Goal: Use online tool/utility

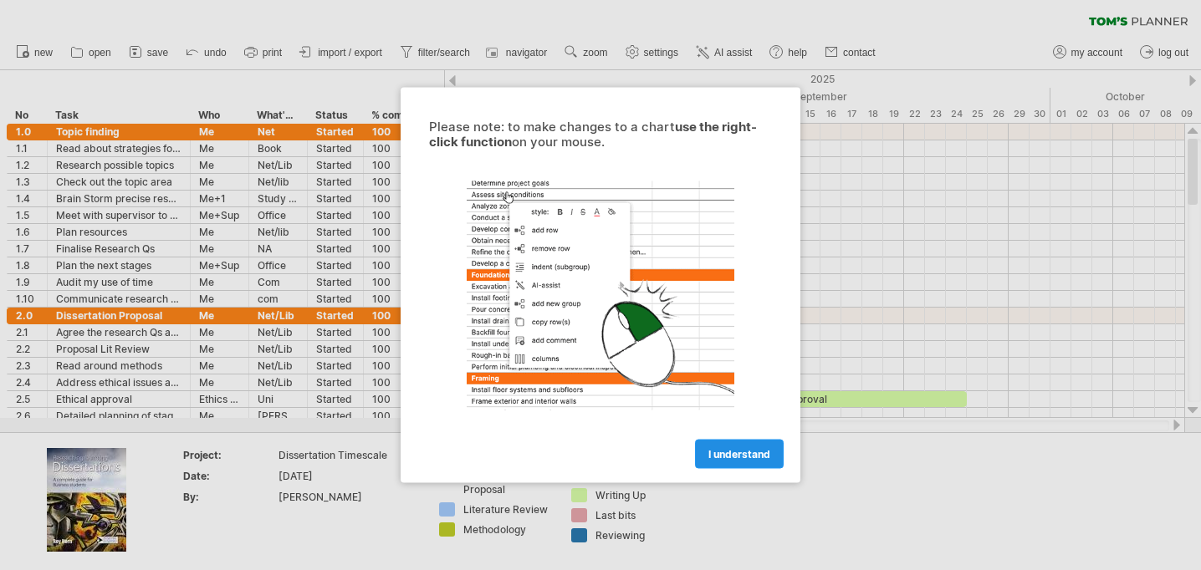
click at [728, 448] on span "I understand" at bounding box center [739, 454] width 62 height 13
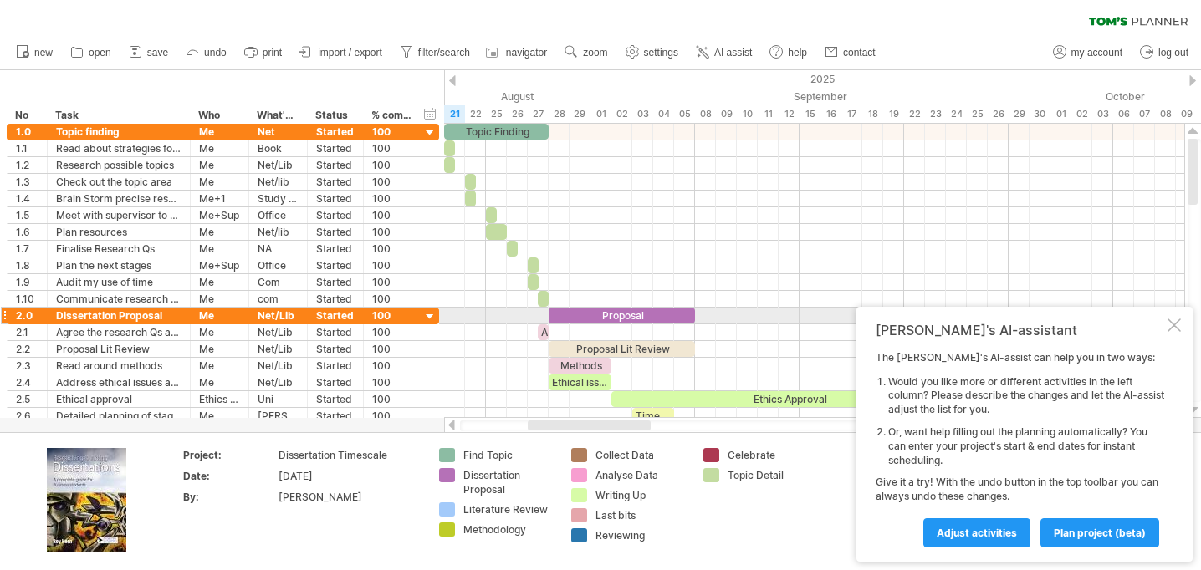
click at [1175, 320] on div at bounding box center [1174, 325] width 13 height 13
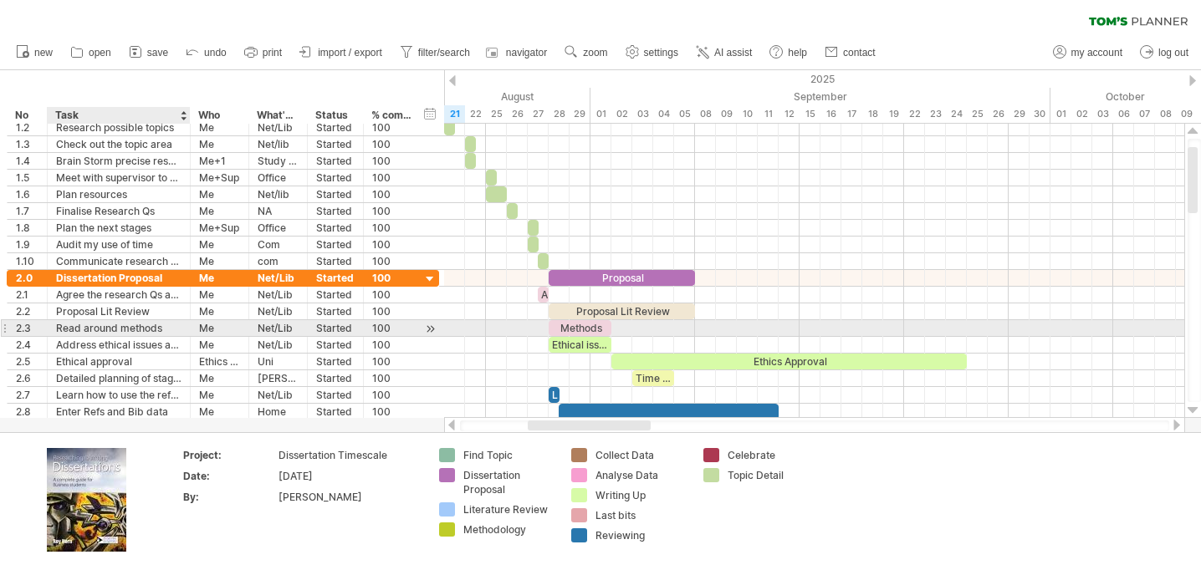
click at [111, 330] on div "Read around methods" at bounding box center [118, 328] width 125 height 16
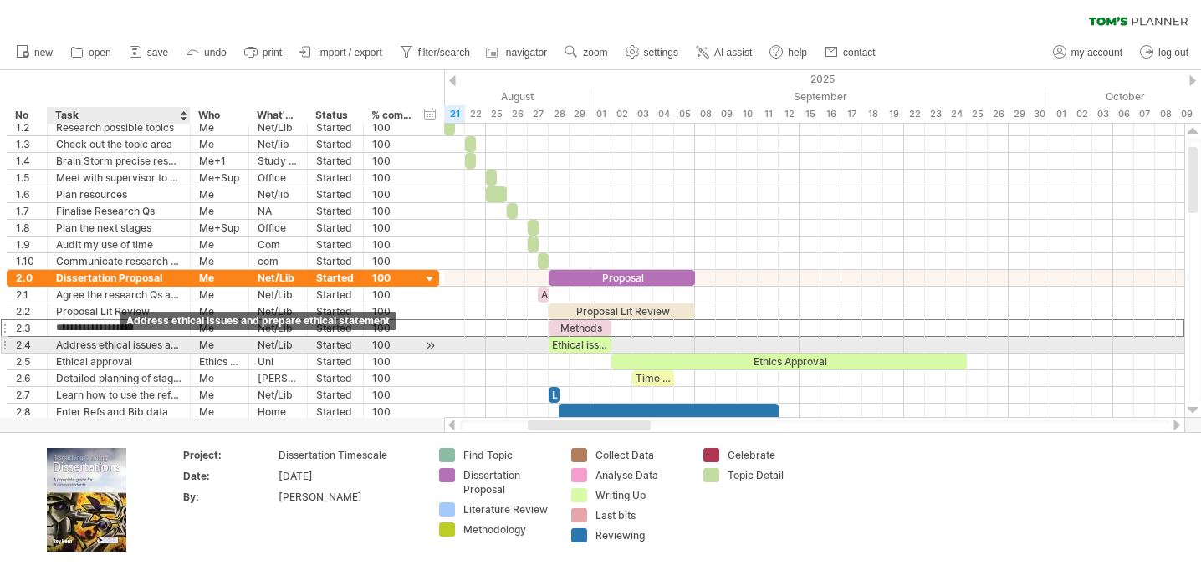
click at [119, 345] on div "Address ethical issues and prepare ethical statement" at bounding box center [118, 345] width 125 height 16
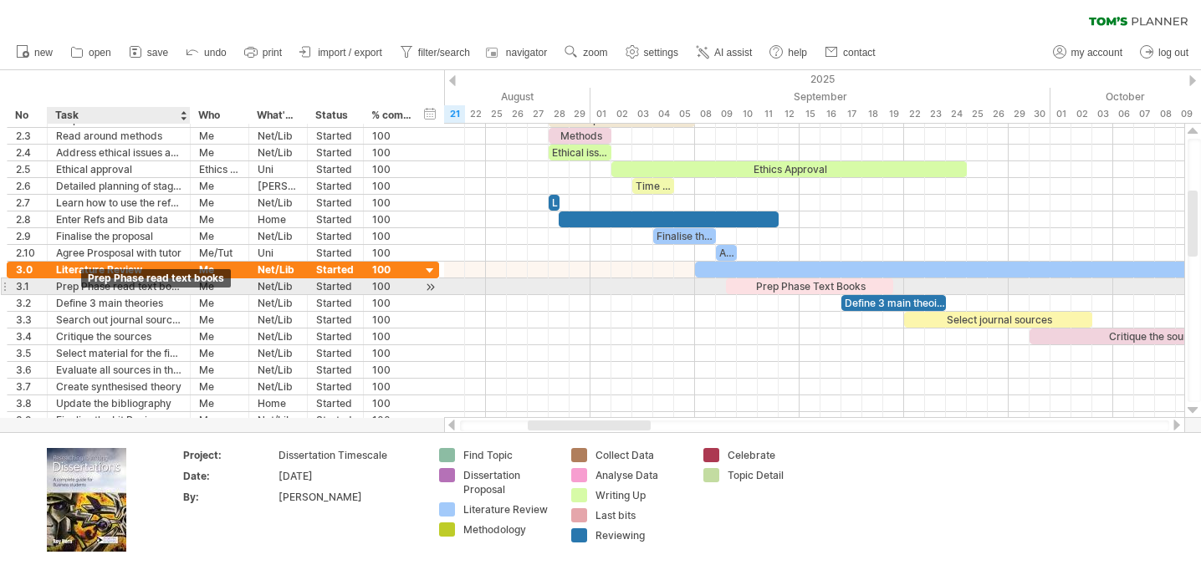
click at [81, 293] on div "Prep Phase read text books" at bounding box center [118, 287] width 125 height 16
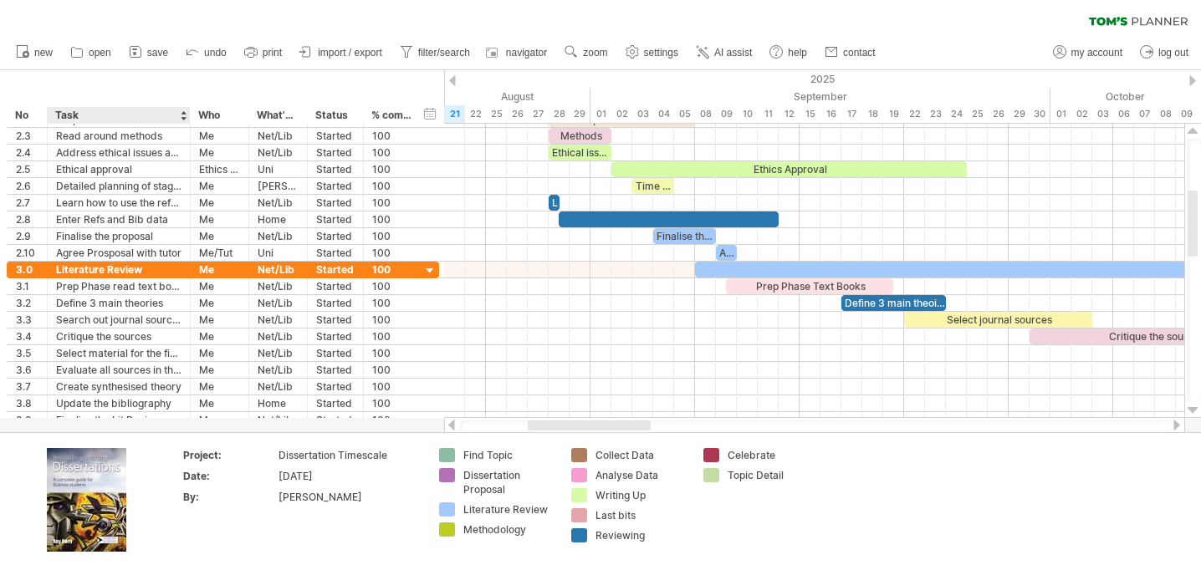
click at [190, 116] on div "*** Who" at bounding box center [219, 115] width 59 height 17
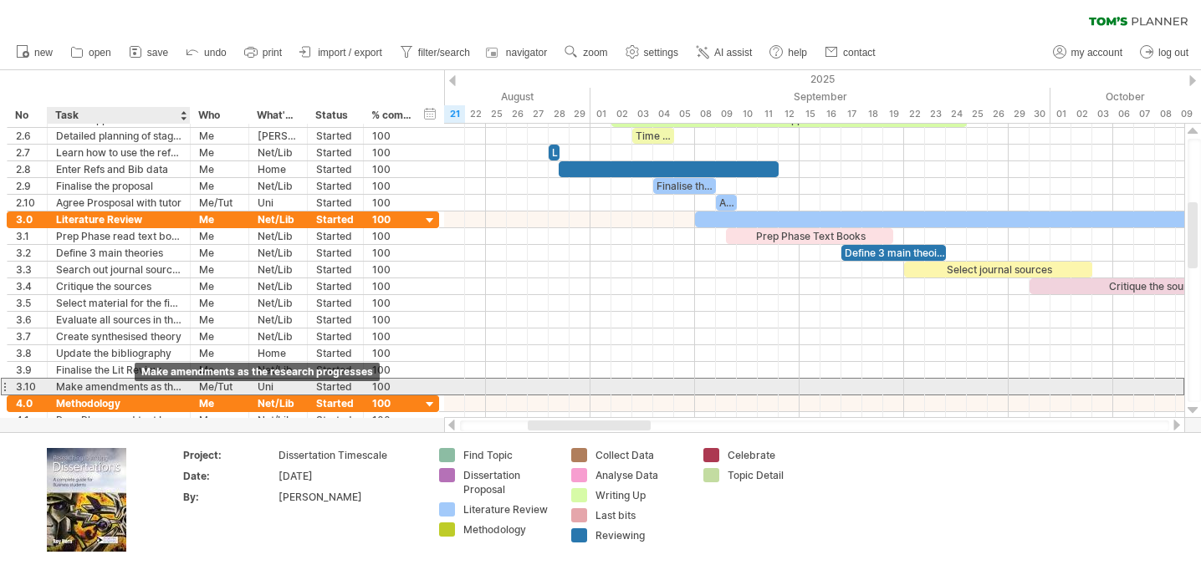
click at [135, 387] on div "Make amendments as the research progresses" at bounding box center [118, 387] width 125 height 16
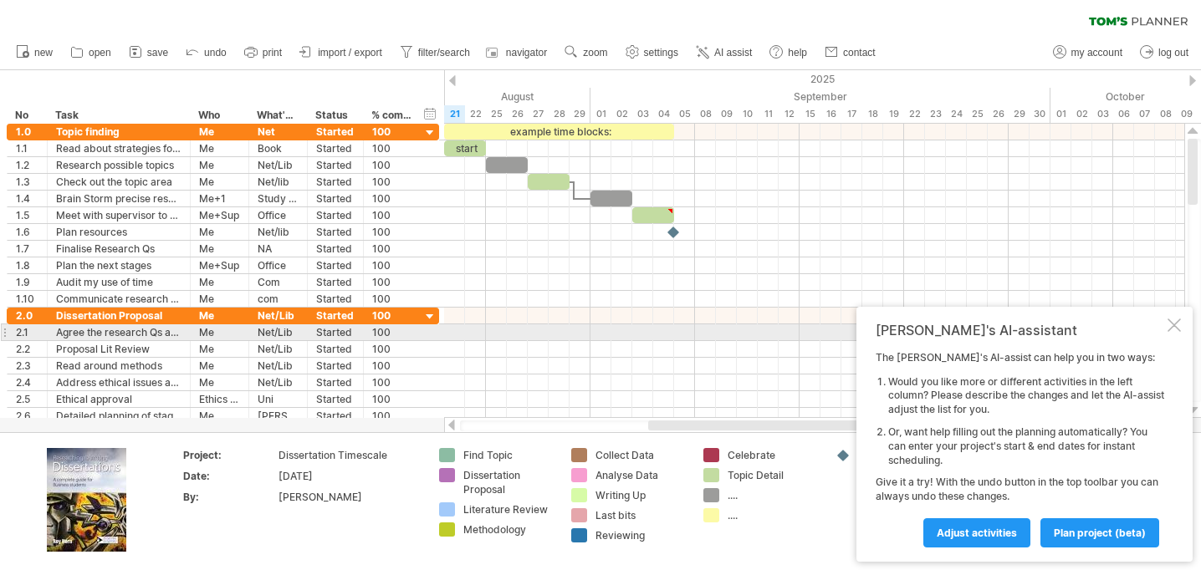
click at [1168, 327] on div at bounding box center [1174, 325] width 13 height 13
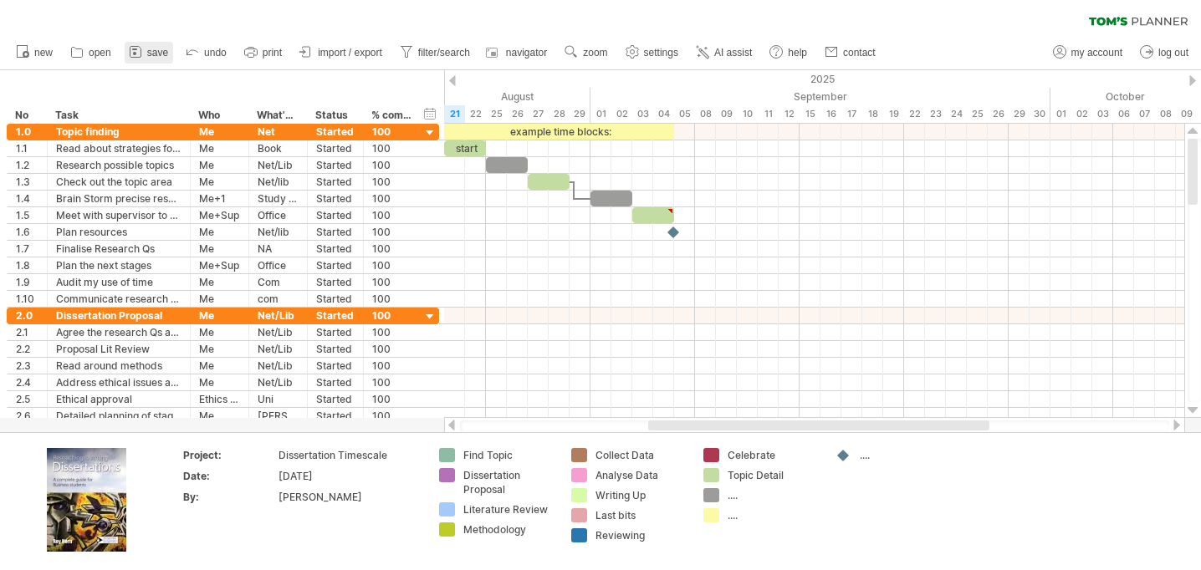
click at [152, 56] on span "save" at bounding box center [157, 53] width 21 height 12
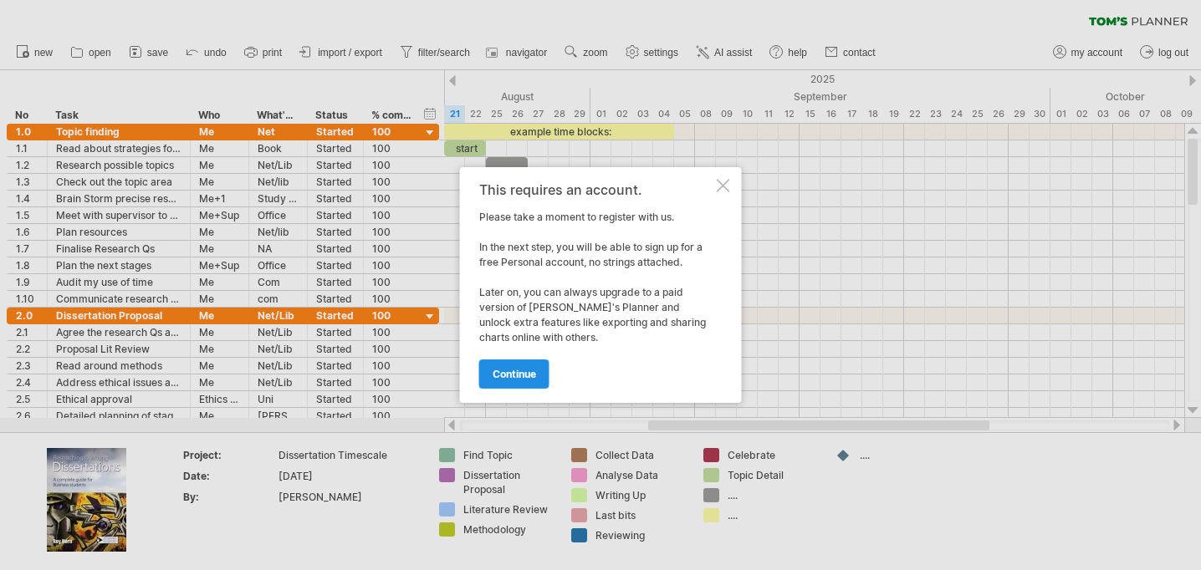
click at [510, 386] on link "continue" at bounding box center [514, 374] width 70 height 29
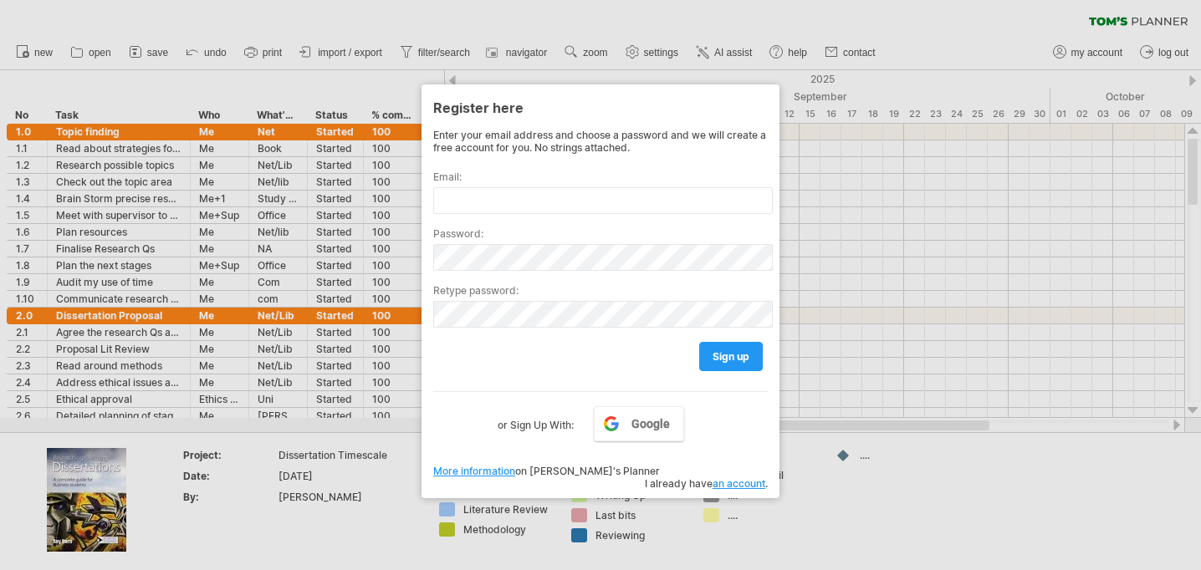
click at [950, 171] on div at bounding box center [600, 285] width 1201 height 570
